Goal: Information Seeking & Learning: Learn about a topic

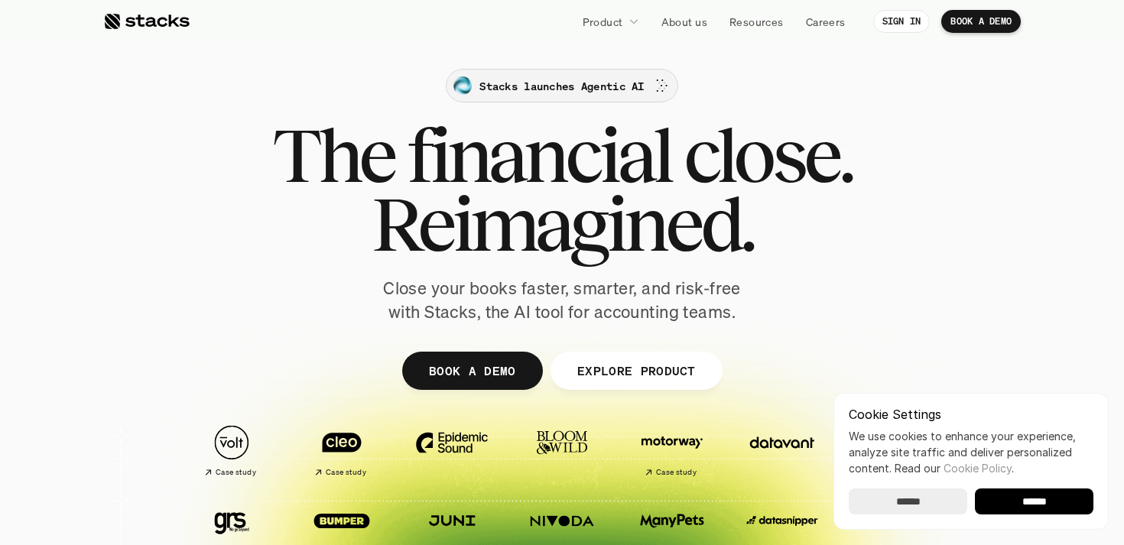
click at [556, 80] on p "Stacks launches Agentic AI" at bounding box center [562, 86] width 164 height 16
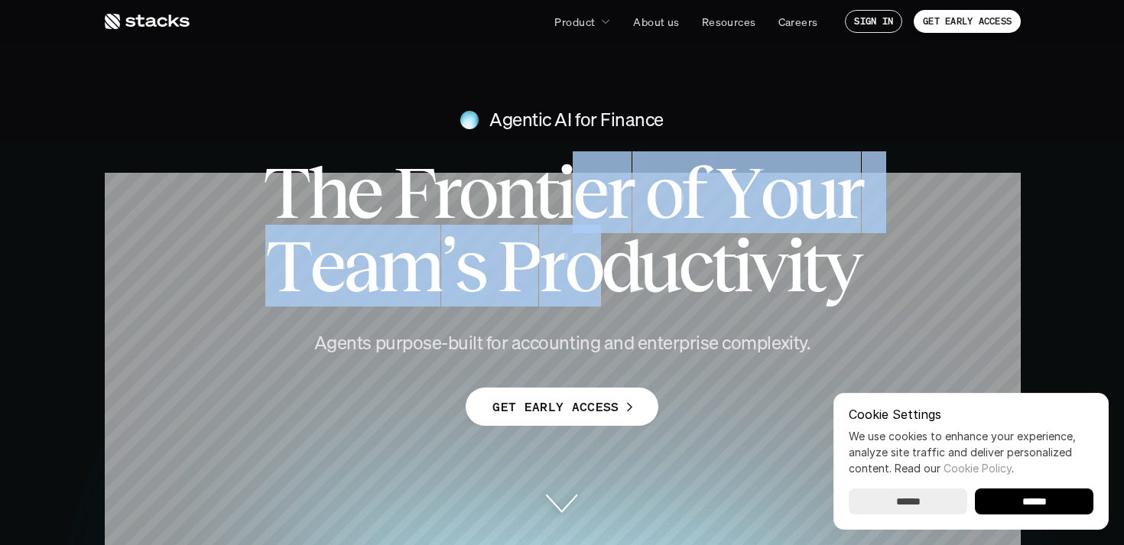
drag, startPoint x: 588, startPoint y: 187, endPoint x: 585, endPoint y: 284, distance: 97.2
click at [586, 285] on h1 "T h e F r o n t i e r o f Y o u r T e a m ’ s P r o d u c t i v i t y" at bounding box center [562, 229] width 673 height 147
click at [585, 284] on span "o" at bounding box center [582, 265] width 37 height 73
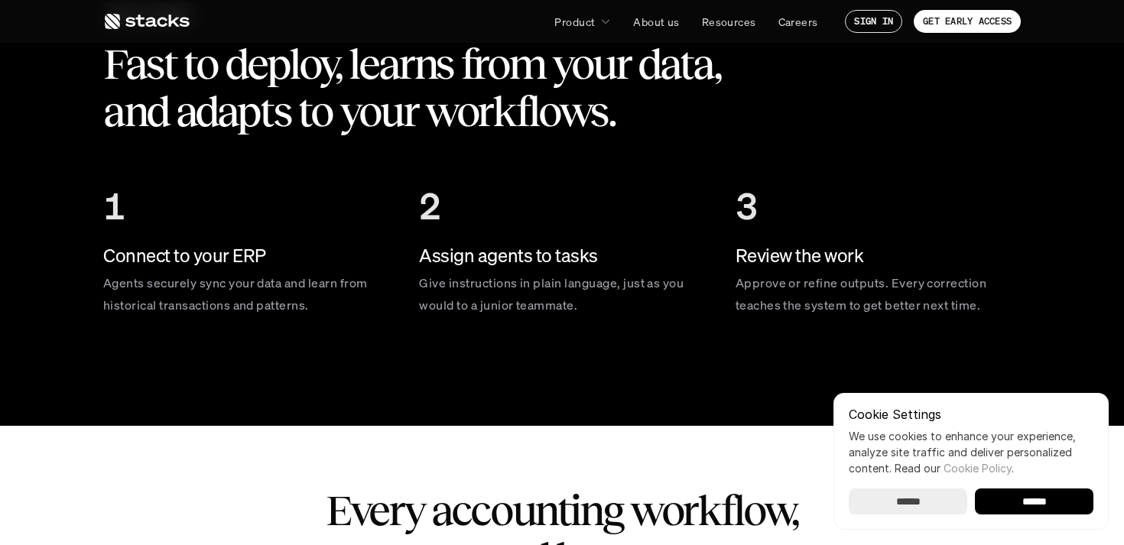
scroll to position [2274, 0]
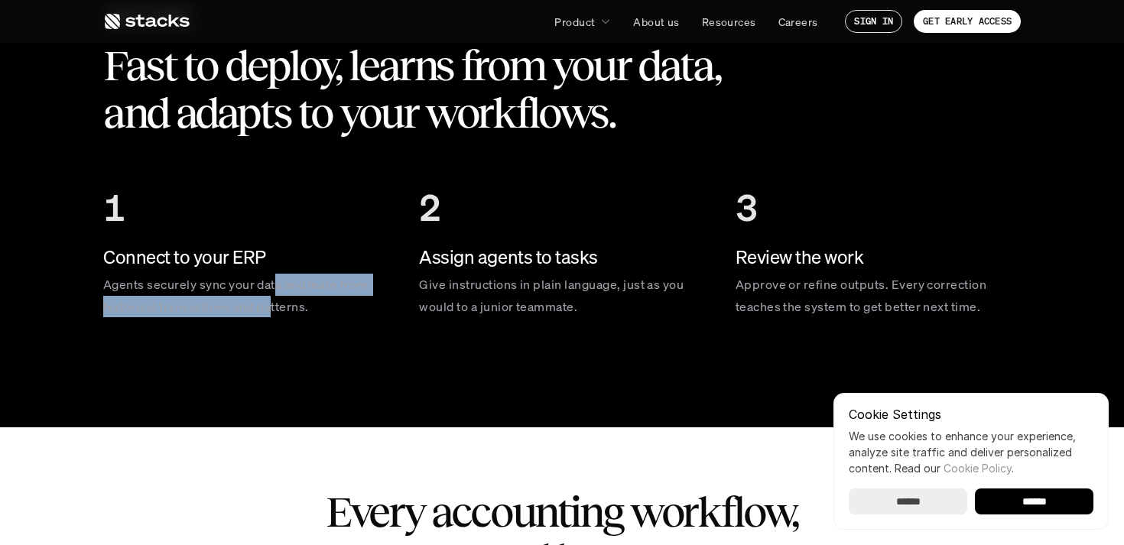
drag, startPoint x: 275, startPoint y: 286, endPoint x: 275, endPoint y: 314, distance: 28.3
click at [275, 314] on p "Agents securely sync your data and learn from historical transactions and patte…" at bounding box center [245, 296] width 285 height 44
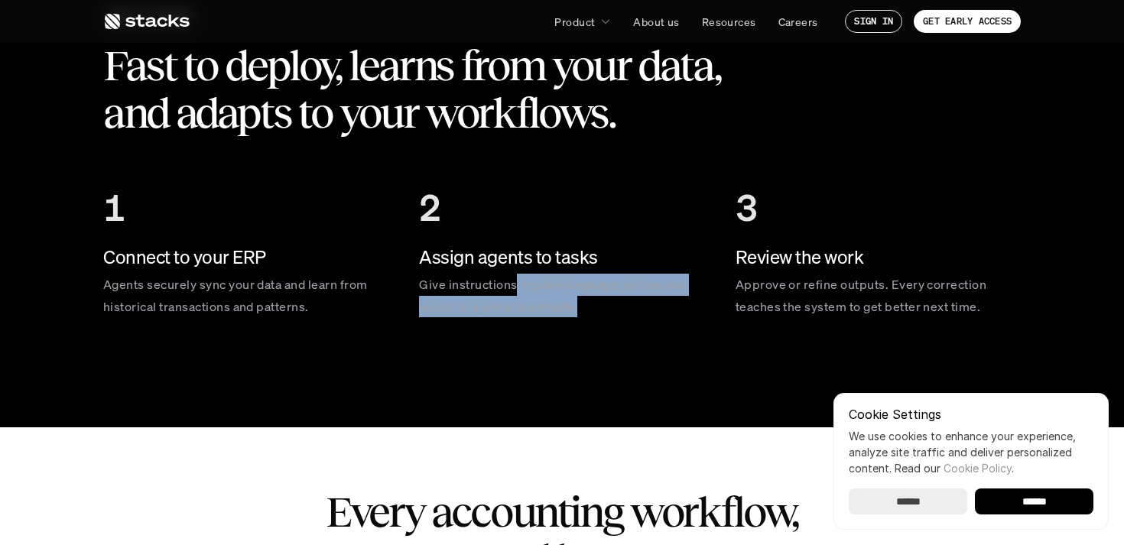
drag, startPoint x: 516, startPoint y: 291, endPoint x: 509, endPoint y: 324, distance: 33.6
click at [509, 325] on div "2 Assign agents to tasks Give instructions in plain language, just as you would…" at bounding box center [561, 252] width 285 height 169
click at [509, 324] on div "2 Assign agents to tasks Give instructions in plain language, just as you would…" at bounding box center [561, 252] width 285 height 169
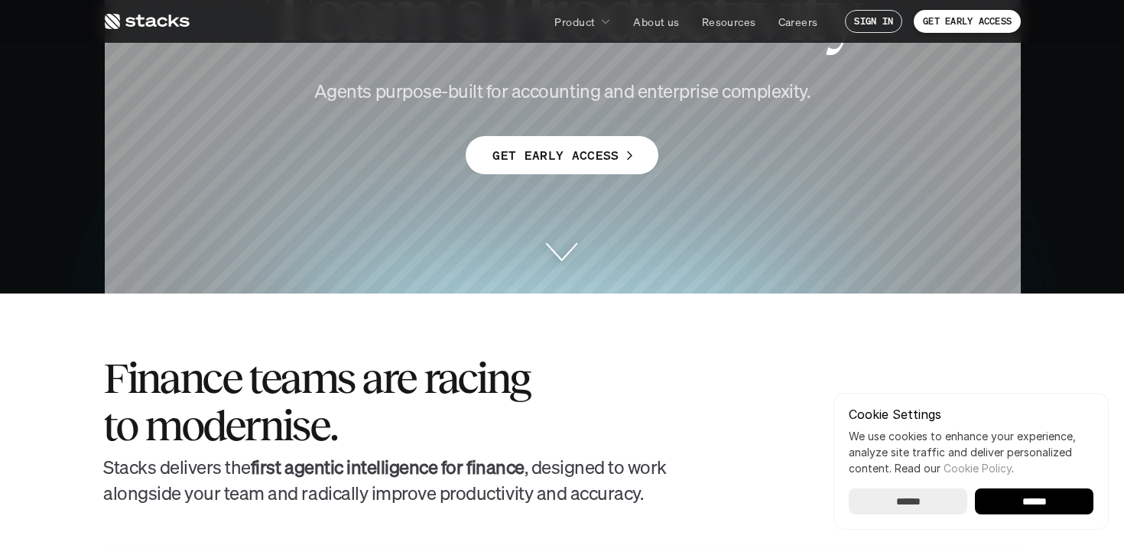
scroll to position [0, 0]
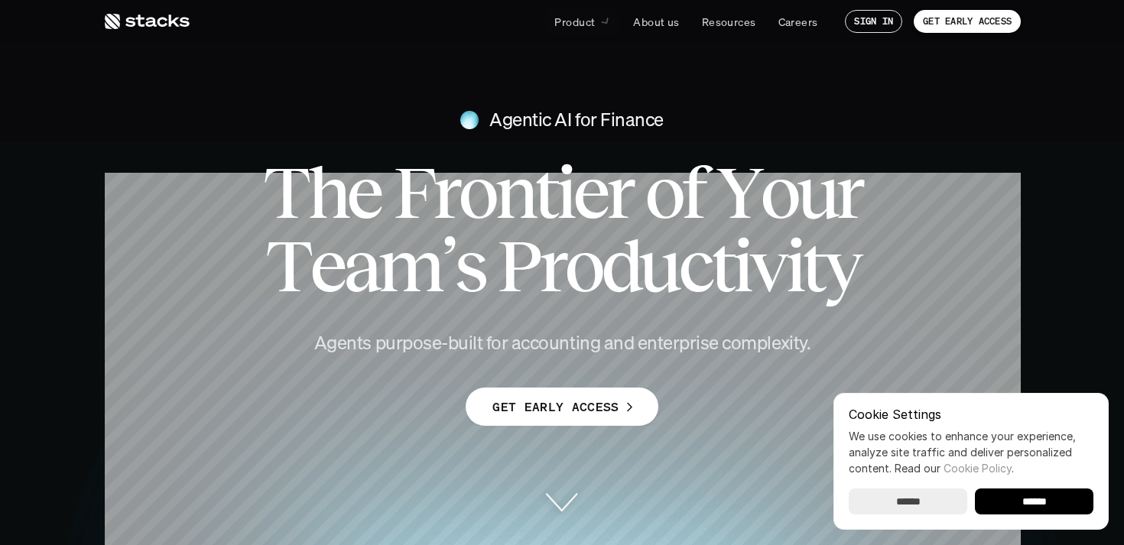
click at [561, 221] on span "i" at bounding box center [564, 192] width 17 height 73
click at [557, 214] on span "i" at bounding box center [564, 192] width 17 height 73
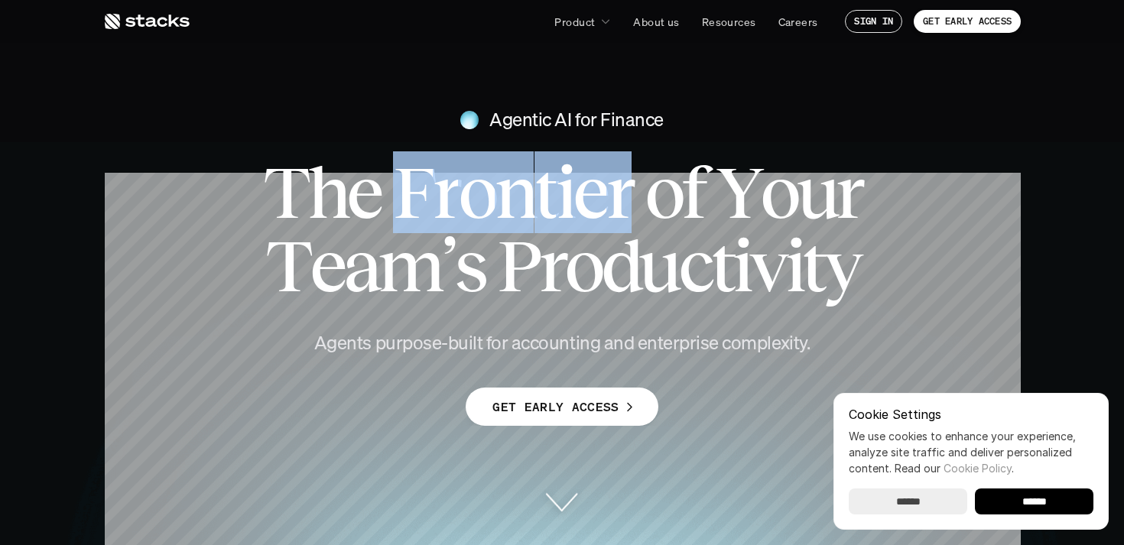
click at [557, 214] on span "i" at bounding box center [564, 192] width 17 height 73
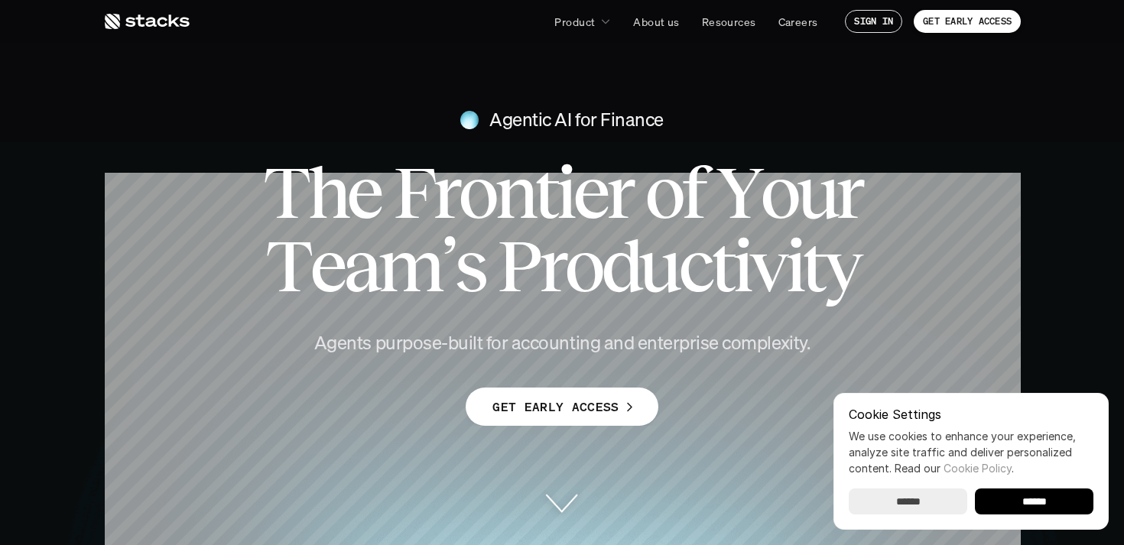
click at [557, 243] on span "r" at bounding box center [551, 265] width 25 height 73
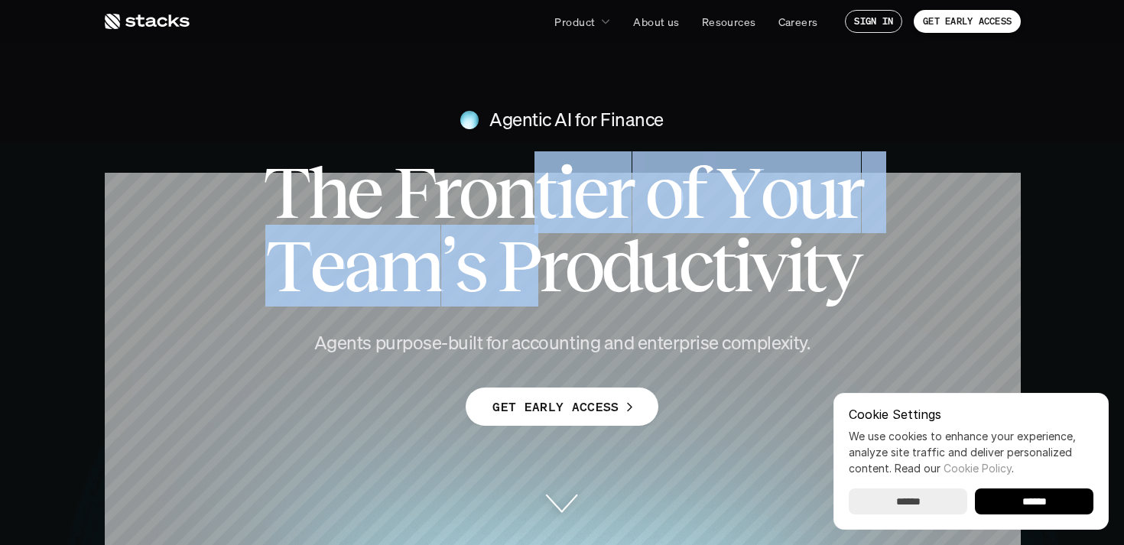
drag, startPoint x: 537, startPoint y: 192, endPoint x: 537, endPoint y: 278, distance: 86.4
click at [537, 279] on h1 "T h e F r o n t i e r o f Y o u r T e a m ’ s P r o d u c t i v i t y" at bounding box center [562, 229] width 673 height 147
click at [537, 278] on span "P" at bounding box center [517, 265] width 41 height 73
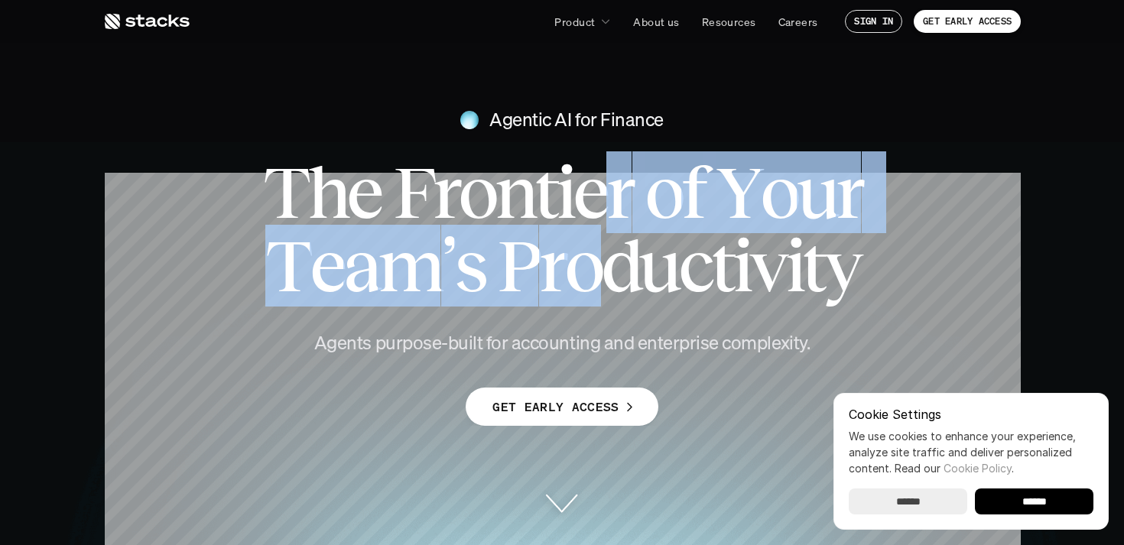
drag, startPoint x: 616, startPoint y: 278, endPoint x: 611, endPoint y: 184, distance: 94.2
click at [611, 184] on h1 "T h e F r o n t i e r o f Y o u r T e a m ’ s P r o d u c t i v i t y" at bounding box center [562, 229] width 673 height 147
click at [611, 184] on span "r" at bounding box center [619, 192] width 25 height 73
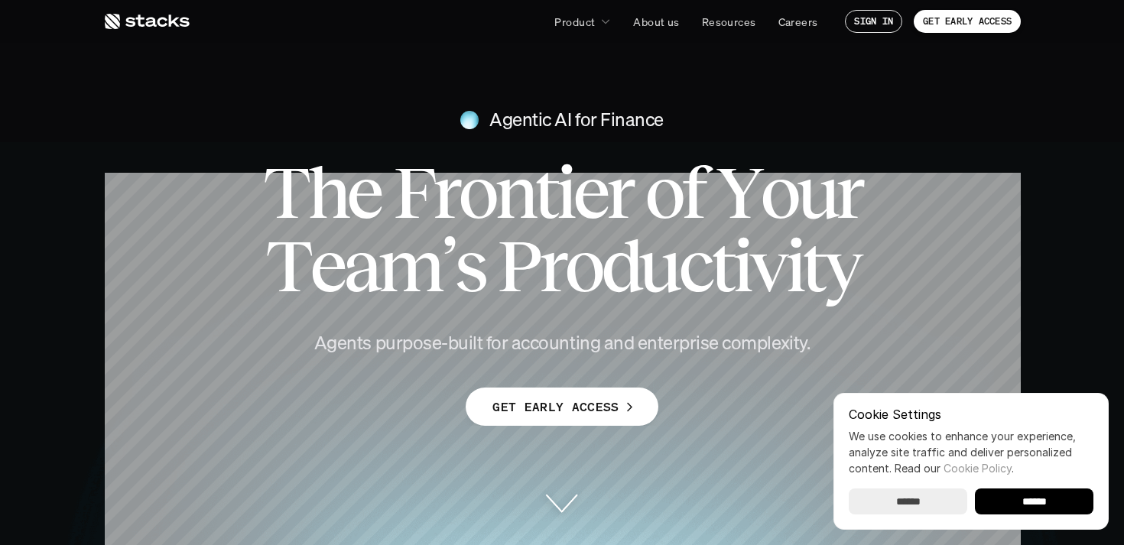
click at [574, 213] on span "e" at bounding box center [590, 192] width 34 height 73
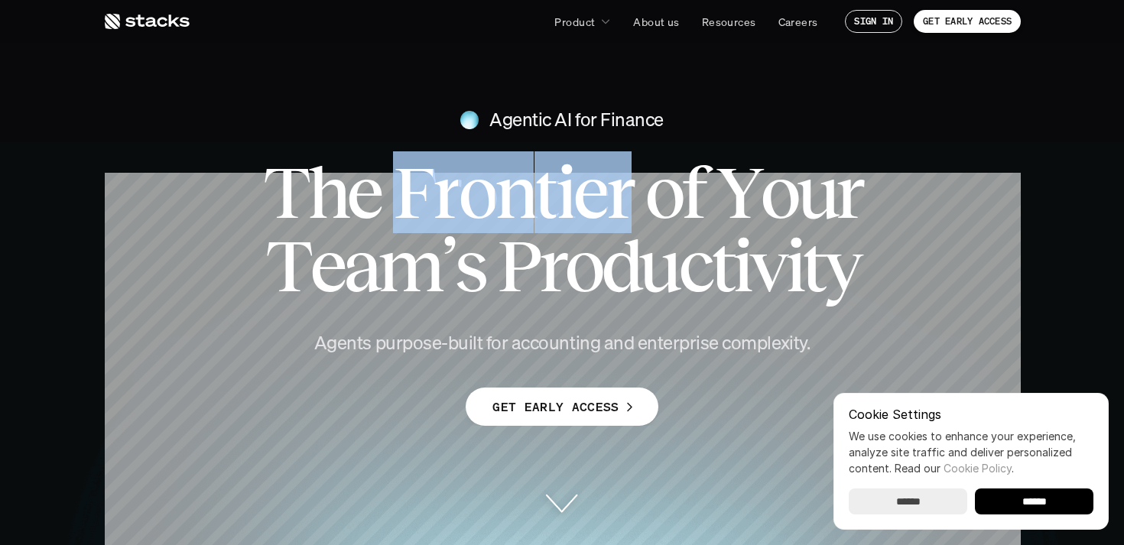
click at [574, 213] on span "e" at bounding box center [590, 192] width 34 height 73
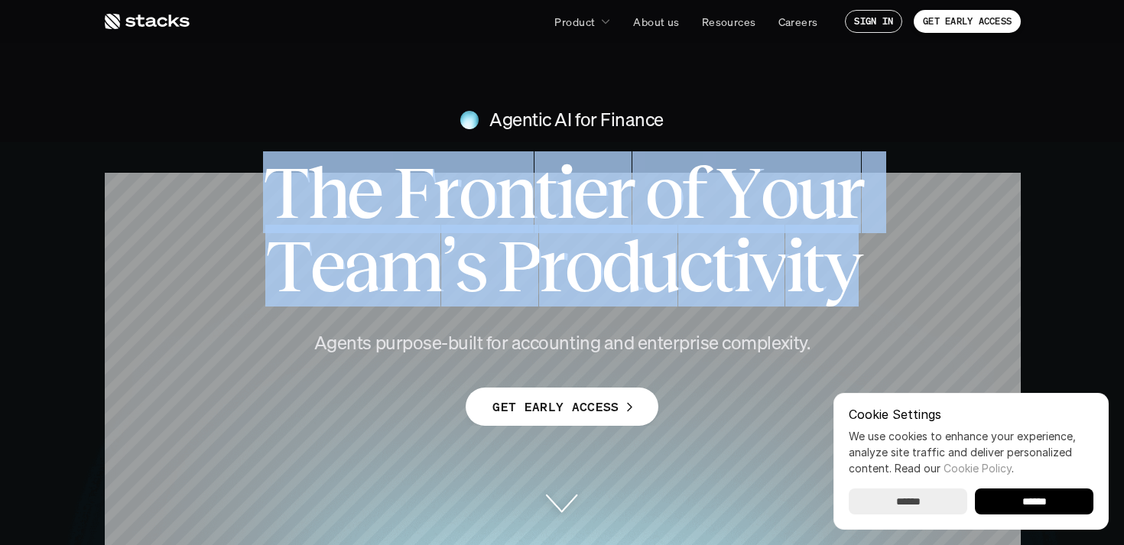
click at [574, 263] on span "o" at bounding box center [582, 265] width 37 height 73
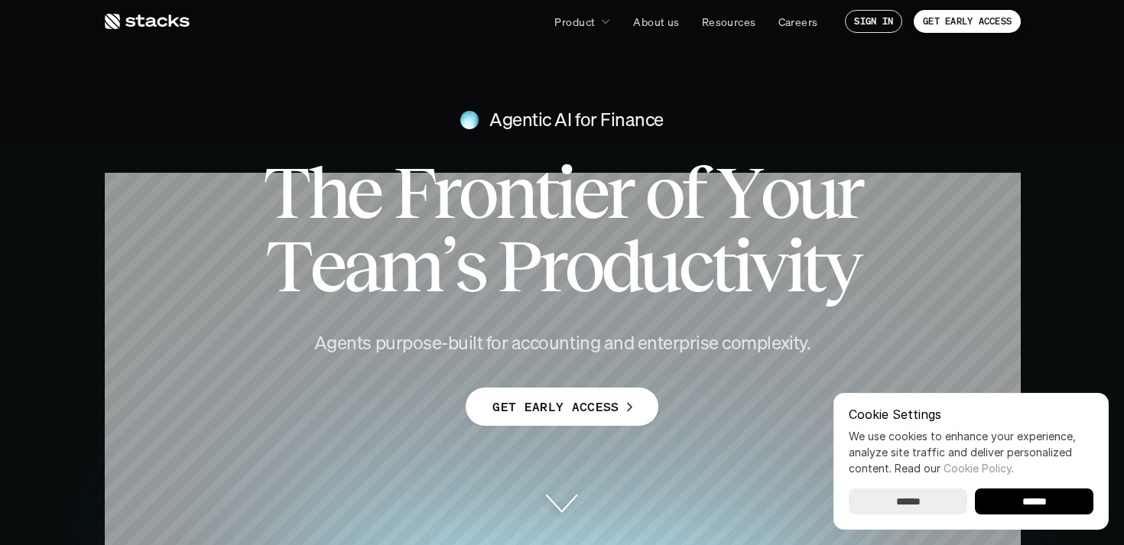
click at [564, 210] on span "i" at bounding box center [564, 192] width 17 height 73
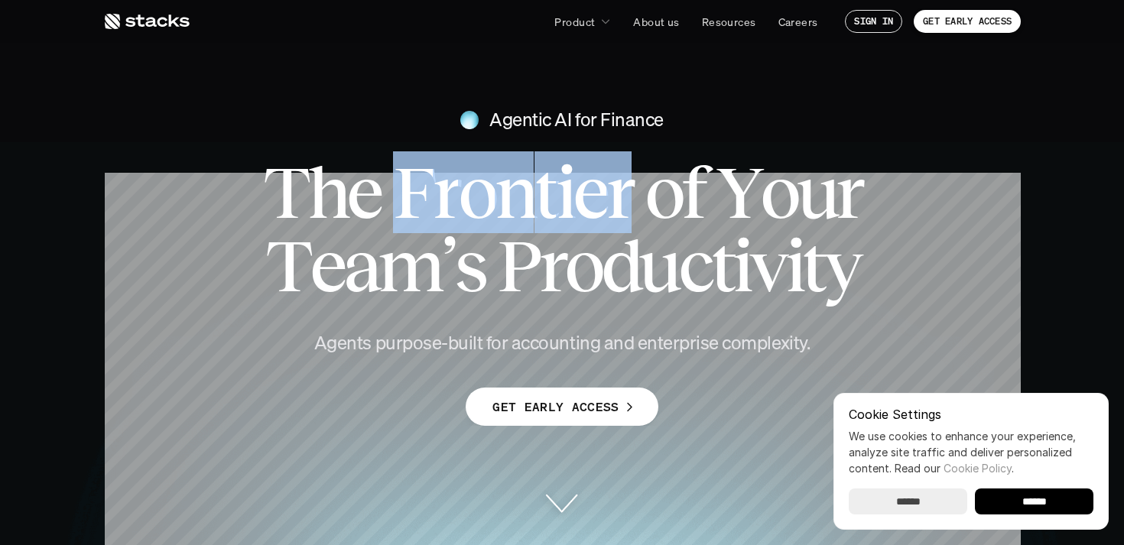
click at [564, 210] on span "i" at bounding box center [564, 192] width 17 height 73
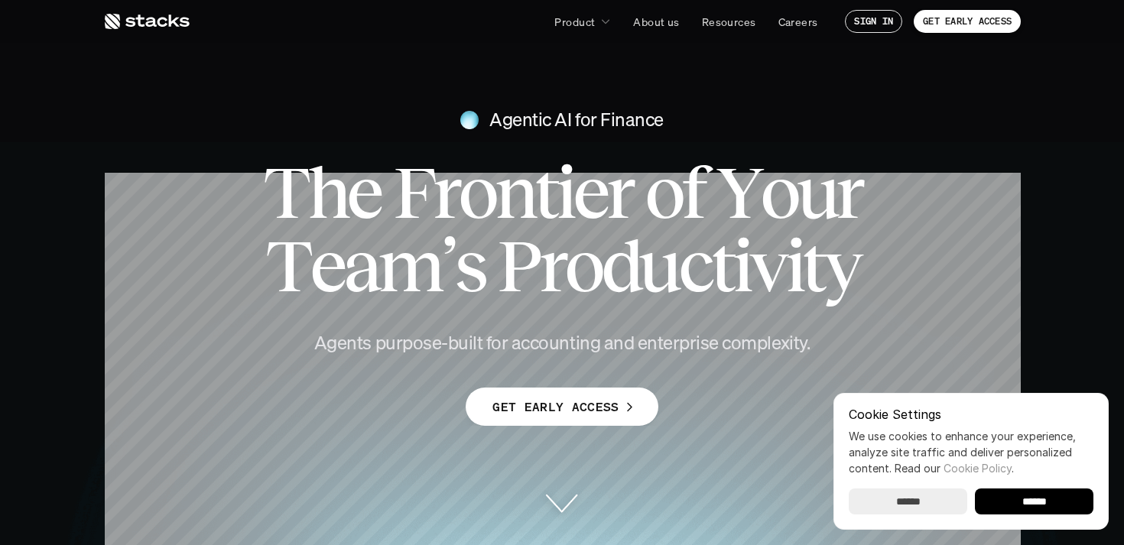
click at [564, 259] on span "o" at bounding box center [582, 265] width 37 height 73
click at [564, 186] on span "i" at bounding box center [564, 192] width 17 height 73
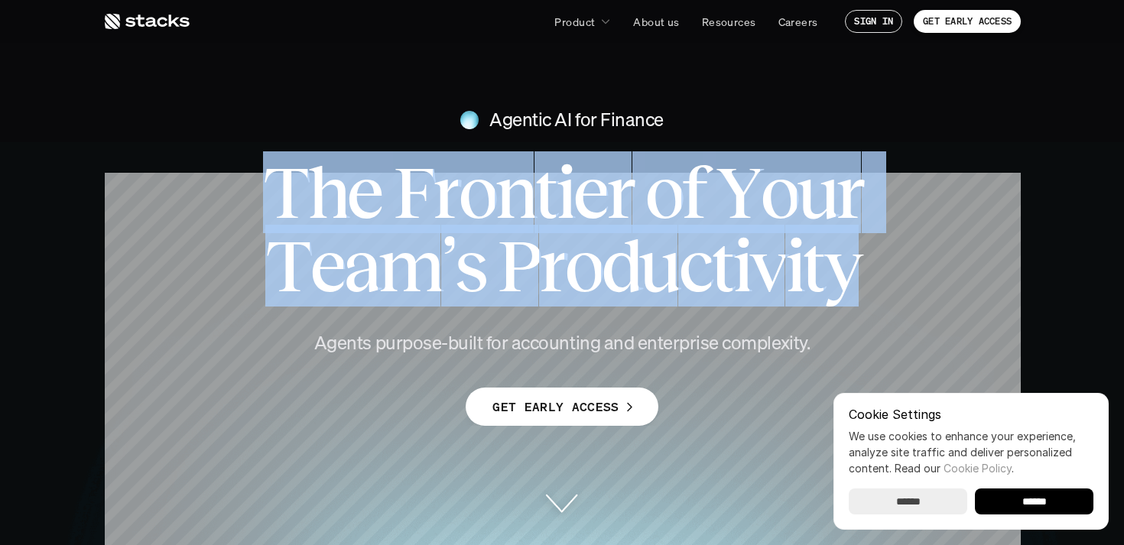
click at [564, 186] on span "i" at bounding box center [564, 192] width 17 height 73
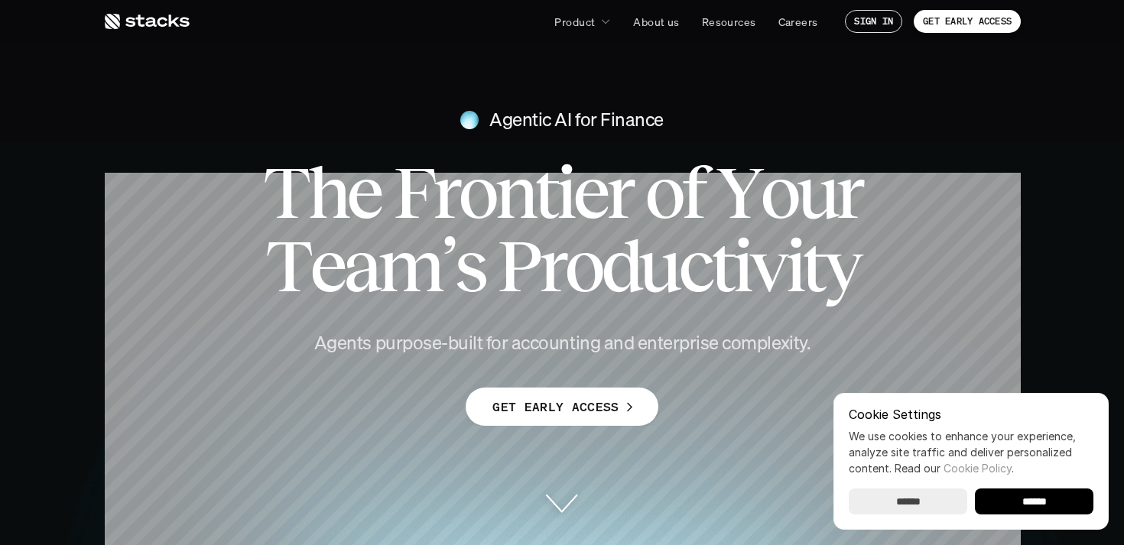
click at [558, 264] on span "r" at bounding box center [551, 265] width 25 height 73
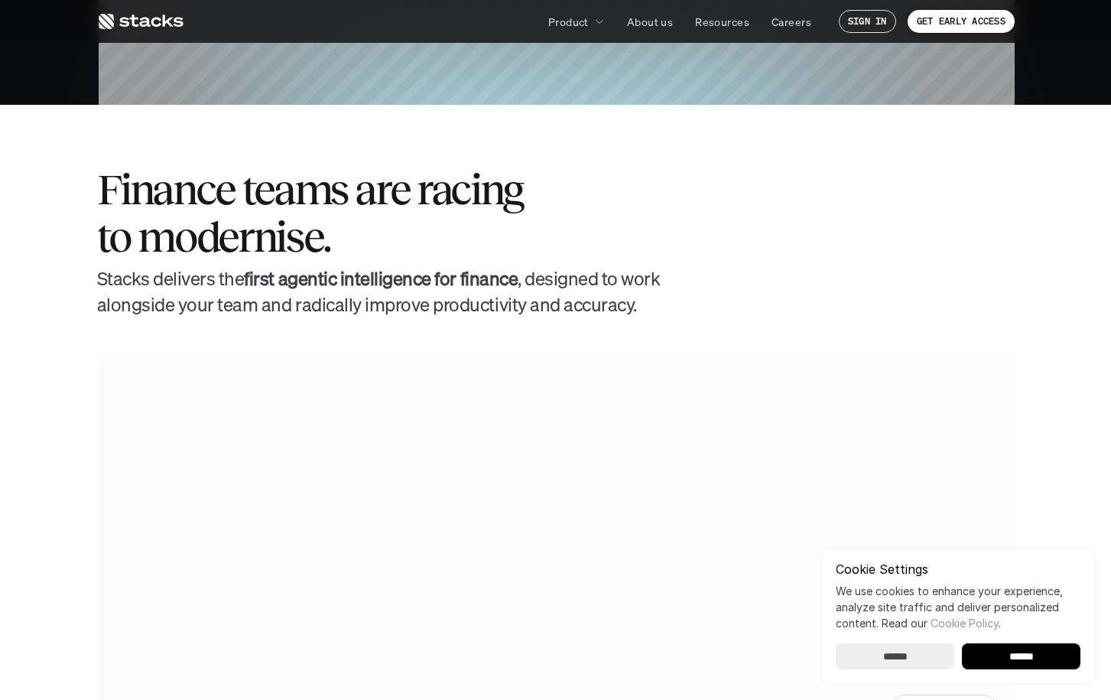
scroll to position [598, 0]
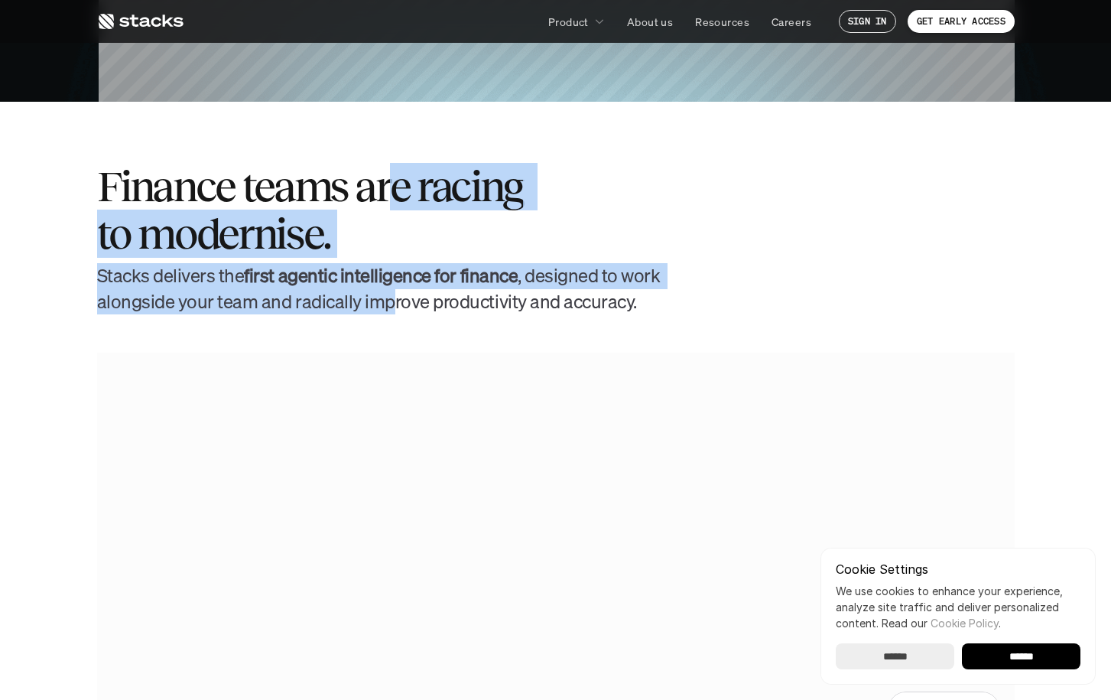
drag, startPoint x: 384, startPoint y: 190, endPoint x: 392, endPoint y: 298, distance: 108.9
click at [392, 298] on div "Finance teams are racing to modernise. [PERSON_NAME] delivers the first agentic…" at bounding box center [556, 238] width 918 height 151
click at [436, 272] on strong "first agentic intelligence for finance" at bounding box center [381, 275] width 274 height 24
drag, startPoint x: 387, startPoint y: 308, endPoint x: 348, endPoint y: 207, distance: 108.2
click at [347, 207] on div "Finance teams are racing to modernise. [PERSON_NAME] delivers the first agentic…" at bounding box center [556, 238] width 918 height 151
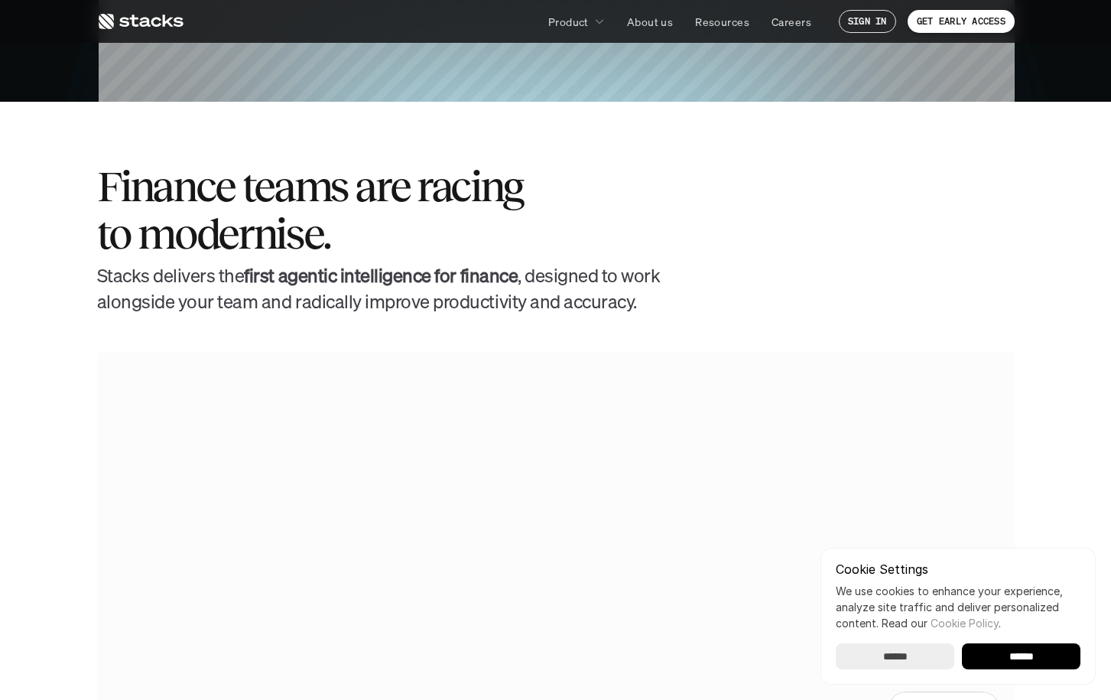
click at [466, 231] on h2 "Finance teams are racing to modernise." at bounding box center [311, 210] width 428 height 94
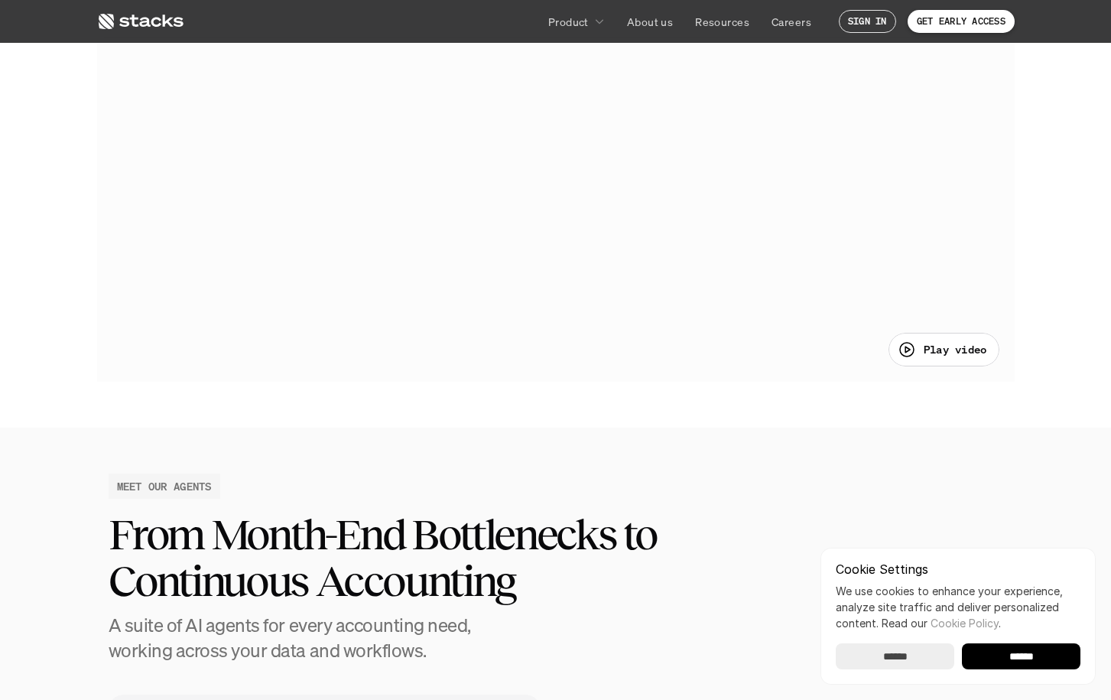
scroll to position [1319, 0]
